Goal: Information Seeking & Learning: Learn about a topic

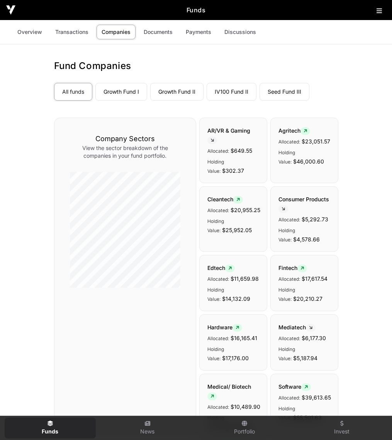
click at [66, 94] on link "All funds" at bounding box center [73, 92] width 38 height 18
click at [34, 31] on link "Overview" at bounding box center [29, 32] width 35 height 15
click at [31, 33] on link "Overview" at bounding box center [29, 32] width 35 height 15
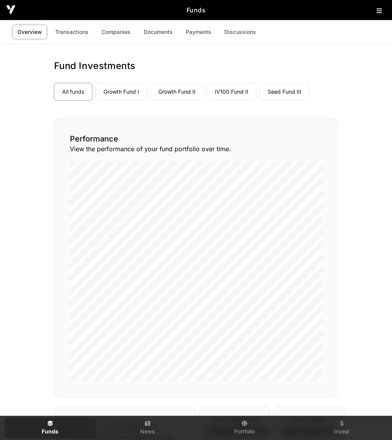
click at [124, 93] on link "Growth Fund I" at bounding box center [121, 92] width 52 height 18
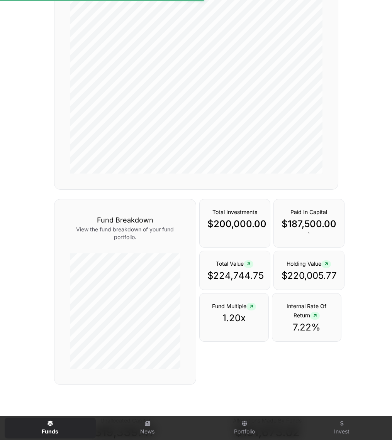
scroll to position [213, 0]
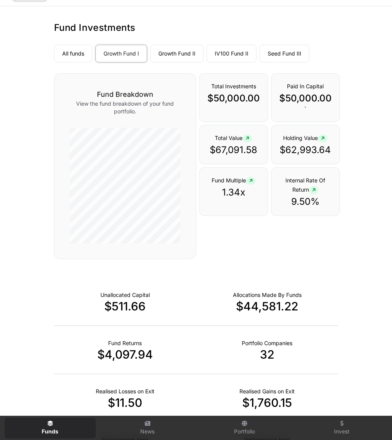
scroll to position [41, 0]
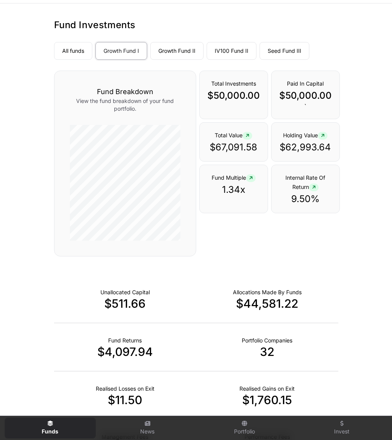
click at [312, 252] on div "Total Investments $50,000.00 Paid In Capital $50,000.00 ` Total Value $67,091.5…" at bounding box center [269, 165] width 140 height 189
click at [247, 135] on icon at bounding box center [246, 135] width 3 height 5
click at [248, 136] on icon at bounding box center [246, 135] width 3 height 5
click at [305, 147] on p "$62,993.64" at bounding box center [305, 147] width 52 height 12
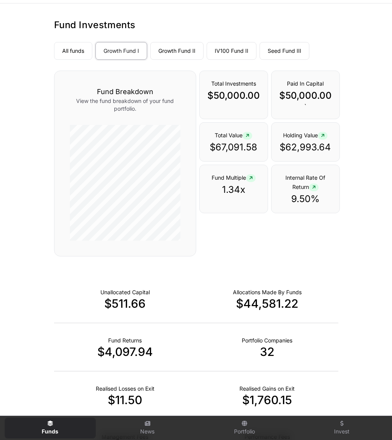
click at [238, 144] on p "$67,091.58" at bounding box center [233, 147] width 52 height 12
click at [177, 47] on link "Growth Fund II" at bounding box center [176, 51] width 53 height 18
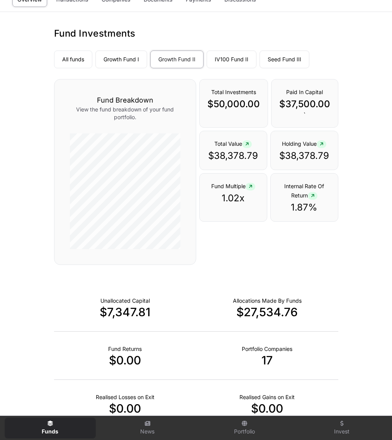
scroll to position [32, 0]
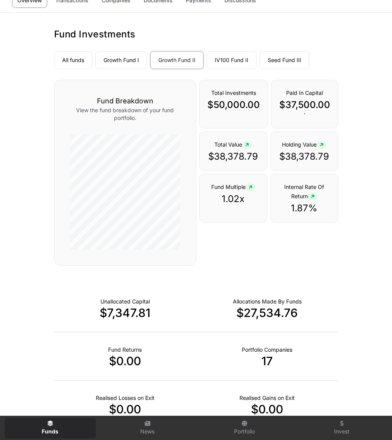
click at [122, 57] on link "Growth Fund I" at bounding box center [121, 60] width 52 height 18
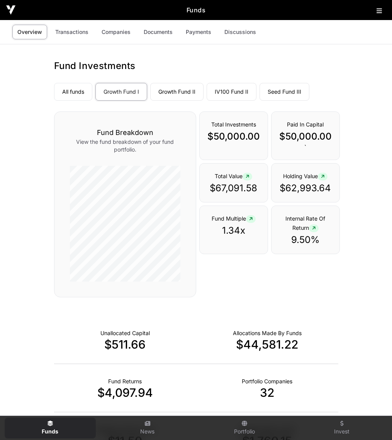
click at [226, 91] on link "IV100 Fund II" at bounding box center [231, 92] width 50 height 18
click at [287, 91] on link "Seed Fund III" at bounding box center [284, 92] width 50 height 18
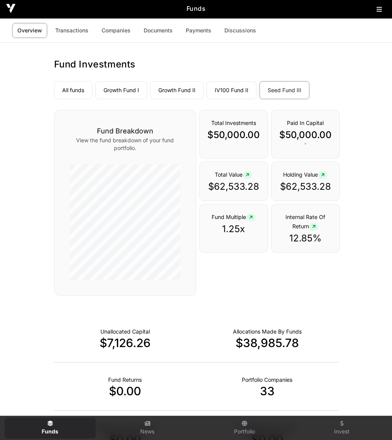
scroll to position [3, 0]
